Goal: Find specific page/section: Find specific page/section

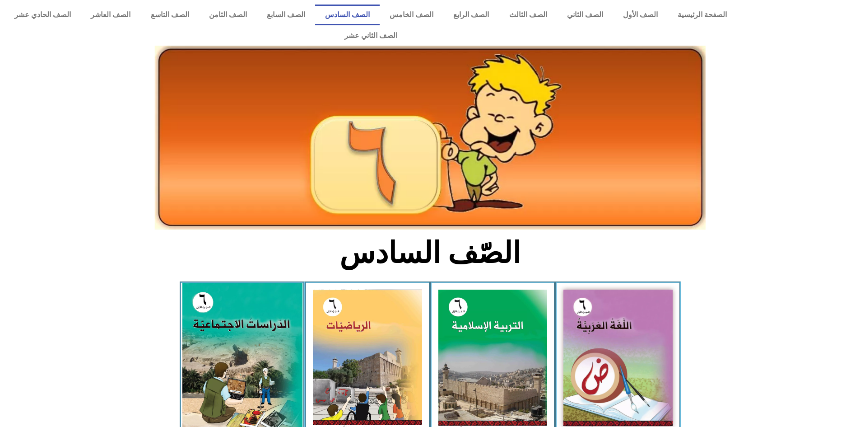
click at [283, 307] on img at bounding box center [242, 358] width 120 height 150
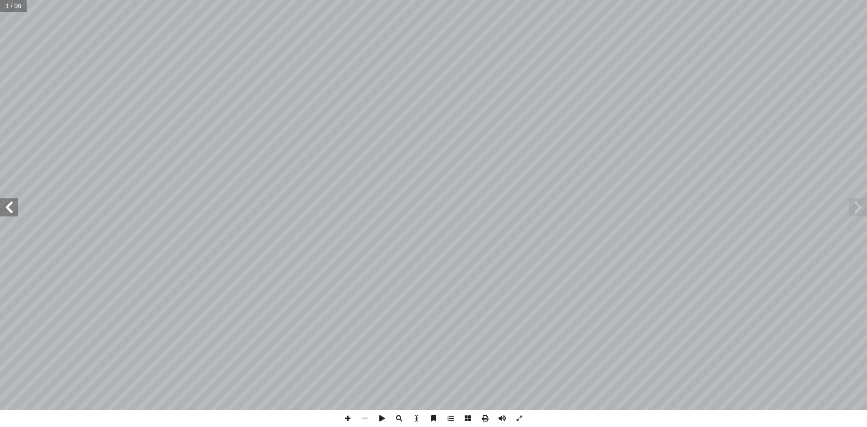
click at [5, 199] on span at bounding box center [9, 207] width 18 height 18
click at [3, 206] on span at bounding box center [9, 207] width 18 height 18
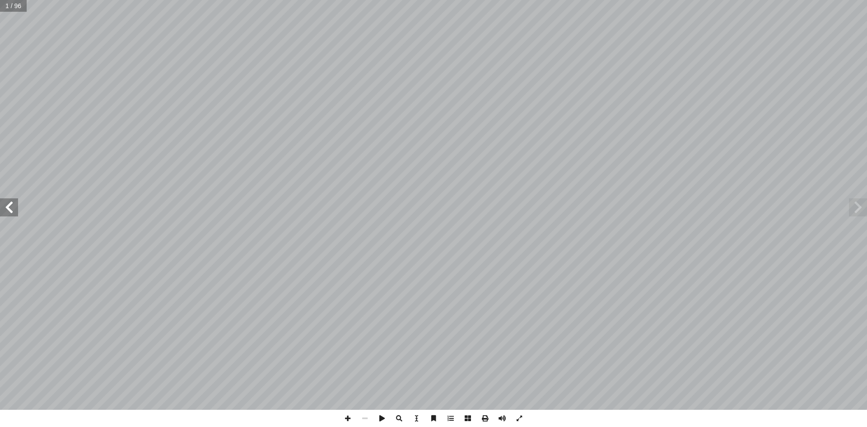
click at [3, 206] on span at bounding box center [9, 207] width 18 height 18
click at [8, 205] on span at bounding box center [9, 207] width 18 height 18
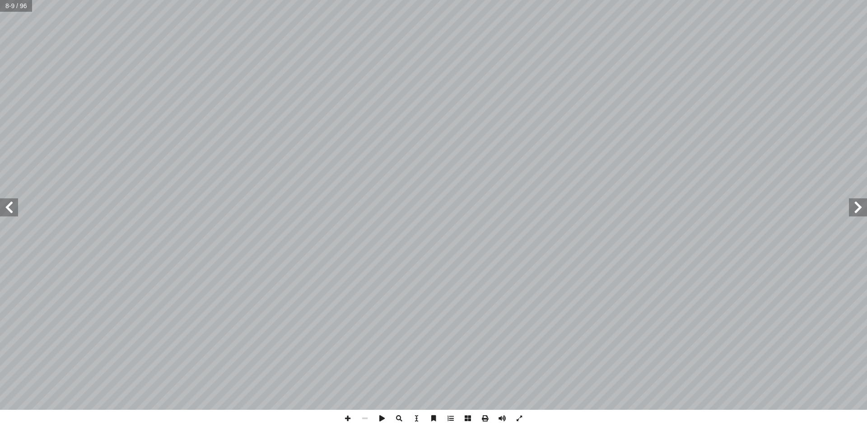
click at [8, 205] on span at bounding box center [9, 207] width 18 height 18
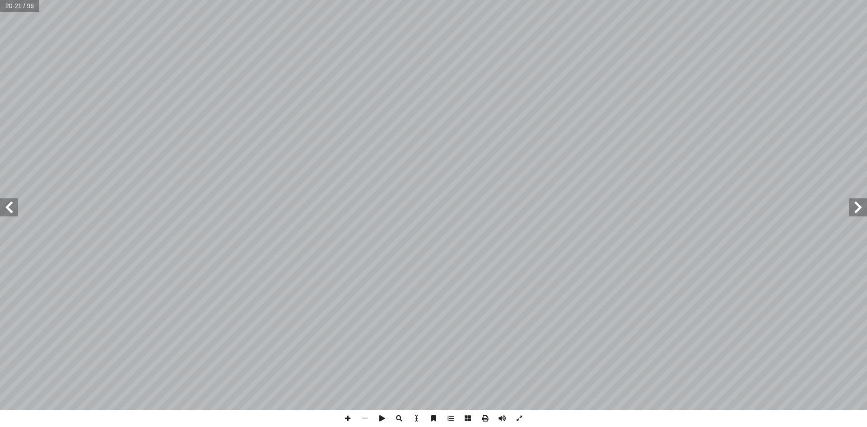
click at [8, 205] on span at bounding box center [9, 207] width 18 height 18
click at [10, 201] on span at bounding box center [9, 207] width 18 height 18
click at [348, 416] on span at bounding box center [347, 417] width 17 height 17
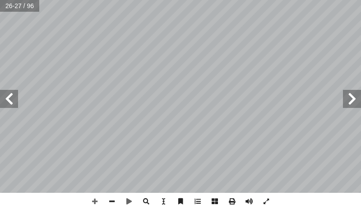
click at [4, 98] on span at bounding box center [9, 99] width 18 height 18
click at [199, 193] on div "24 ُ د ْ ه َ م ُّ ي ِ ب َ ر َ الع ُ ن َ ط َ الو ة َ ديم َ الق ِ ضارات َ الح : ُ…" at bounding box center [180, 105] width 361 height 210
click at [1, 97] on span at bounding box center [9, 99] width 18 height 18
click at [5, 98] on span at bounding box center [9, 99] width 18 height 18
click at [93, 199] on span at bounding box center [94, 201] width 17 height 17
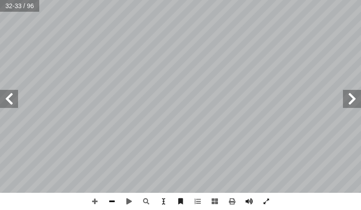
click at [111, 204] on span at bounding box center [111, 201] width 17 height 17
